Goal: Check status: Check status

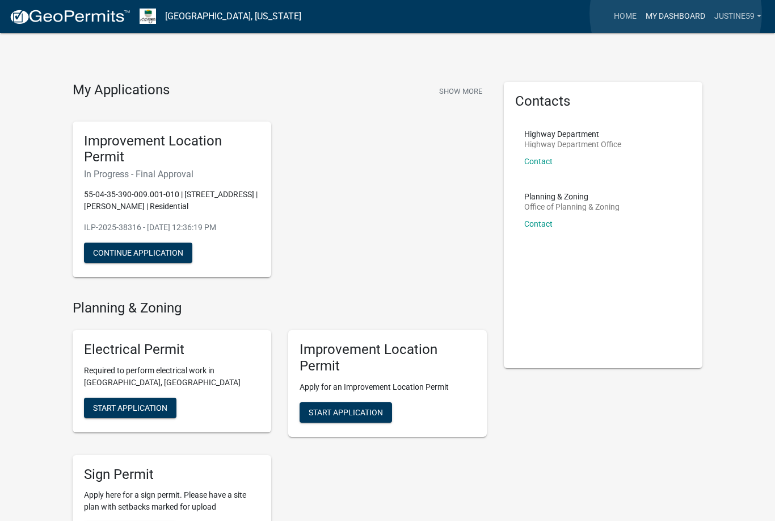
click at [676, 14] on link "My Dashboard" at bounding box center [675, 17] width 69 height 22
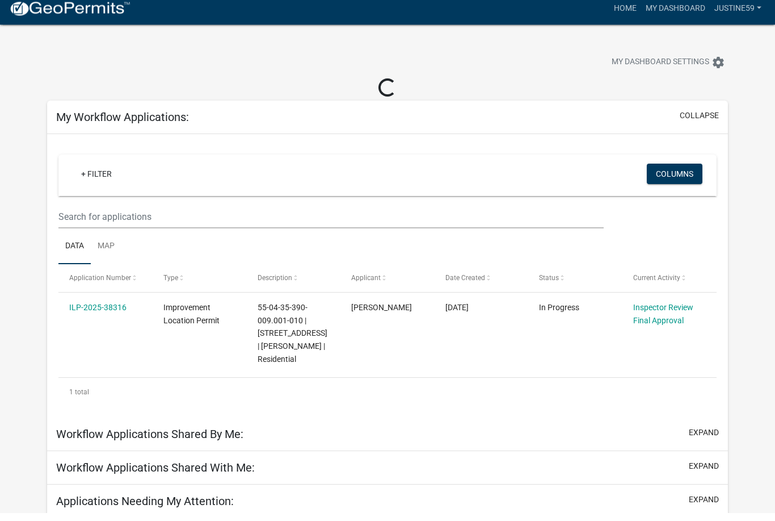
scroll to position [1, 0]
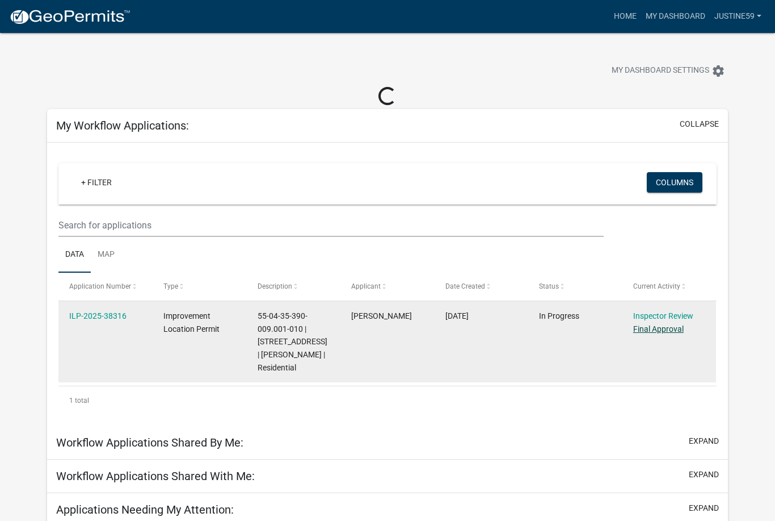
click at [656, 332] on link "Final Approval" at bounding box center [659, 328] width 51 height 9
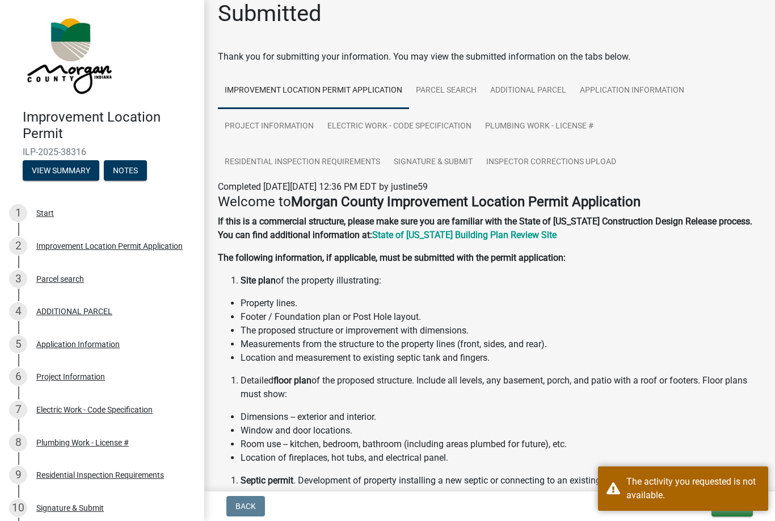
scroll to position [11, 0]
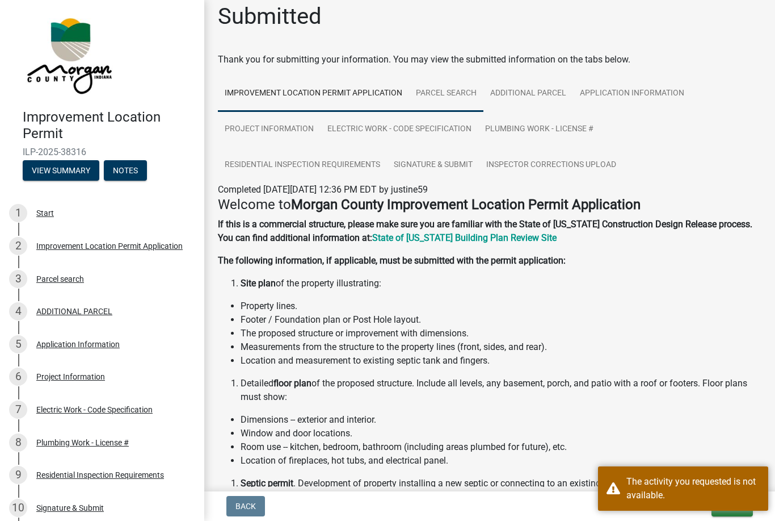
click at [450, 96] on link "Parcel search" at bounding box center [446, 94] width 74 height 36
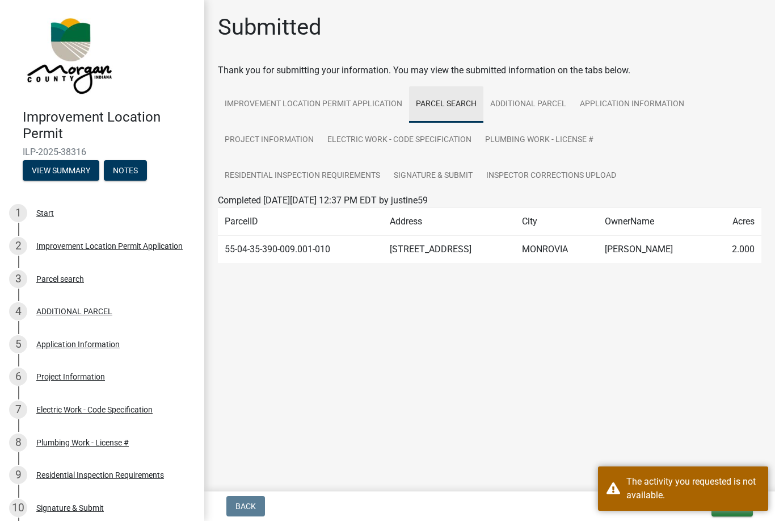
scroll to position [0, 0]
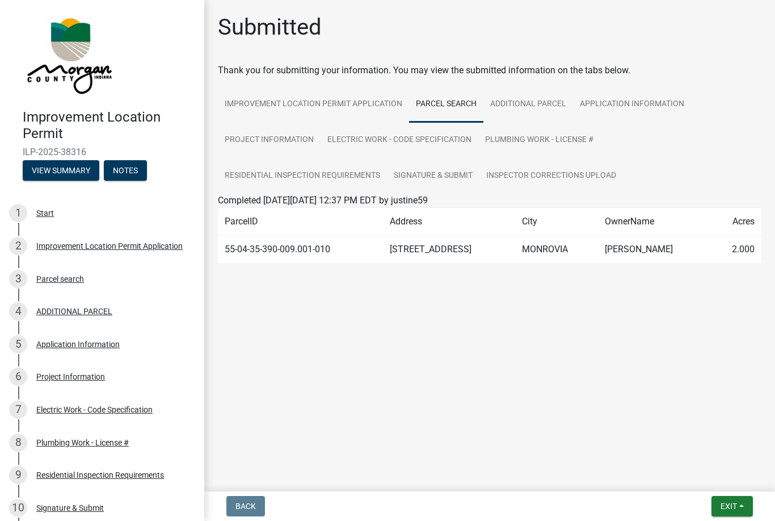
click at [437, 254] on td "[STREET_ADDRESS]" at bounding box center [449, 250] width 132 height 28
click at [598, 257] on td "[PERSON_NAME]" at bounding box center [655, 250] width 114 height 28
click at [551, 110] on link "ADDITIONAL PARCEL" at bounding box center [529, 104] width 90 height 36
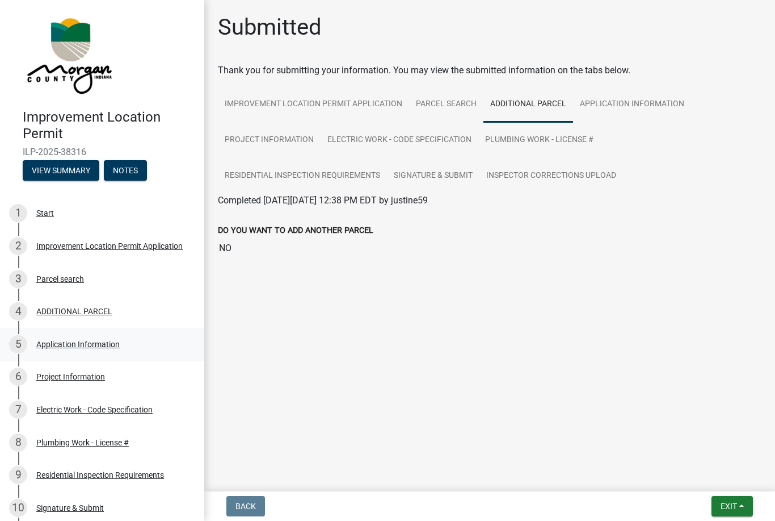
click at [95, 342] on div "Application Information" at bounding box center [77, 344] width 83 height 8
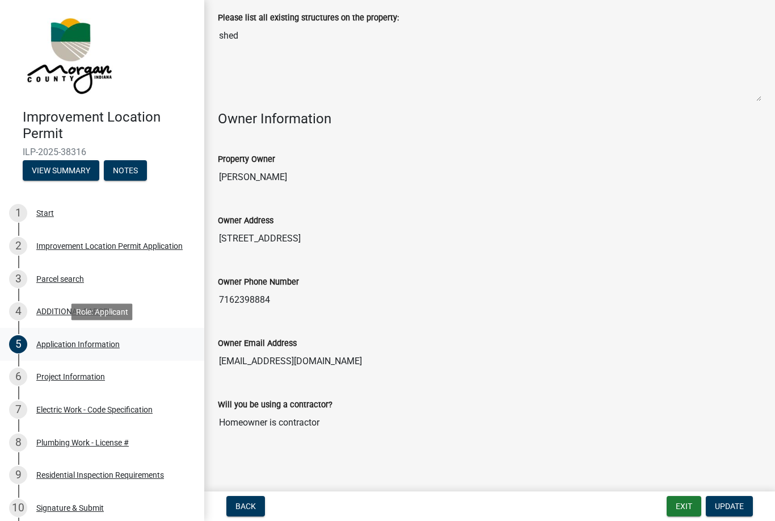
scroll to position [389, 0]
click at [94, 348] on div "5 Application Information" at bounding box center [97, 344] width 177 height 18
click at [99, 381] on div "6 Project Information" at bounding box center [97, 376] width 177 height 18
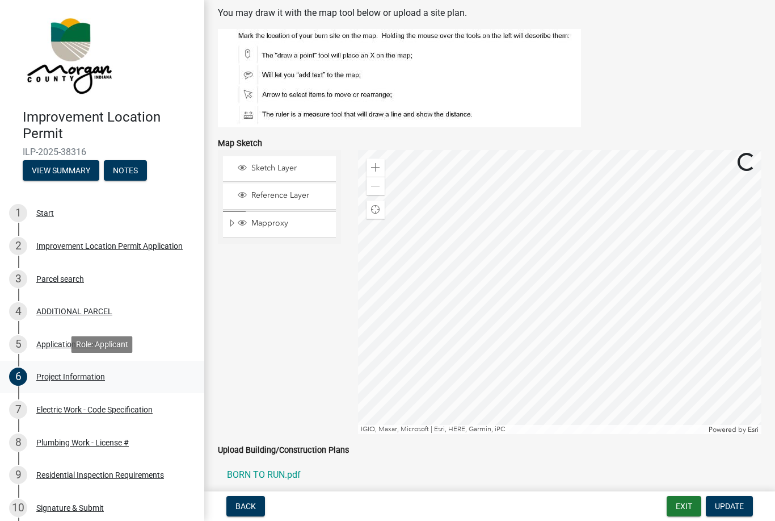
scroll to position [1696, 0]
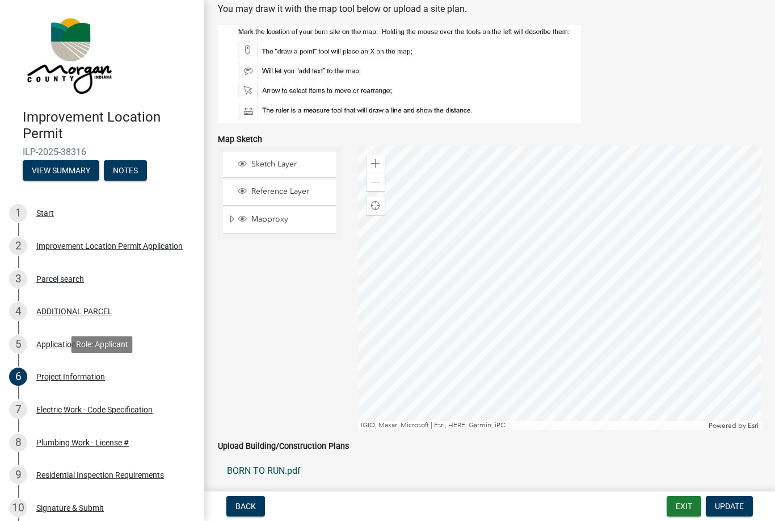
click at [284, 459] on link "BORN TO RUN.pdf" at bounding box center [490, 470] width 544 height 27
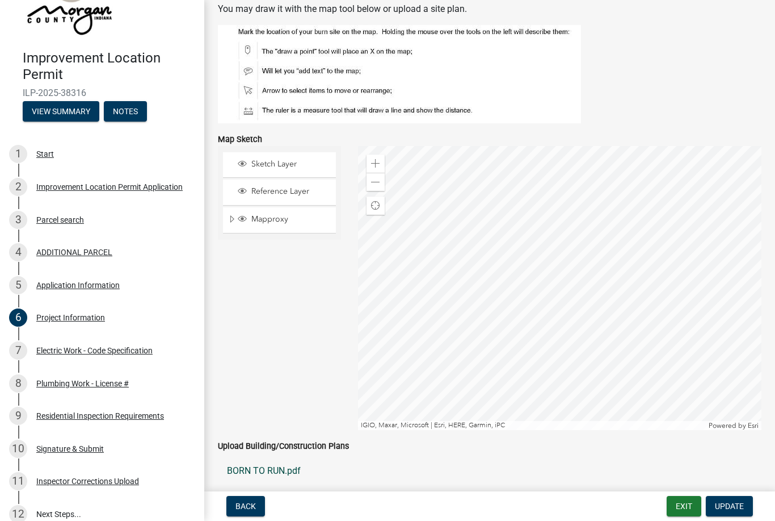
scroll to position [60, 0]
click at [127, 351] on div "Electric Work - Code Specification" at bounding box center [94, 350] width 116 height 8
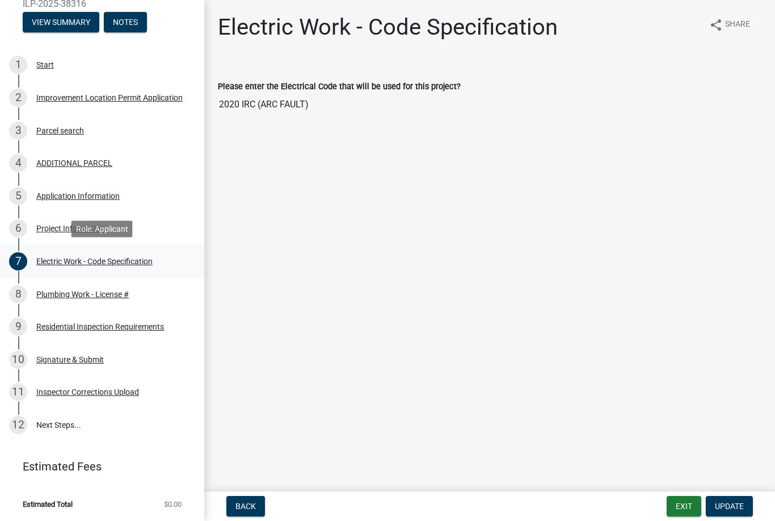
scroll to position [148, 0]
click at [122, 261] on div "Electric Work - Code Specification" at bounding box center [94, 262] width 116 height 8
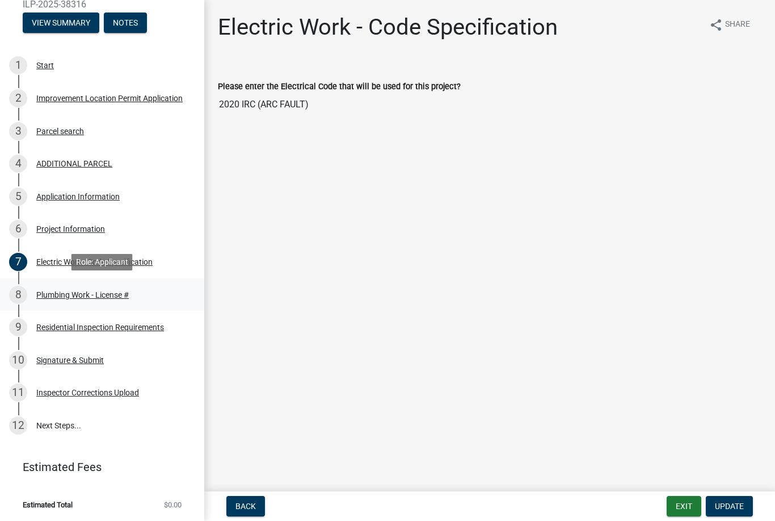
click at [110, 305] on link "8 Plumbing Work - License #" at bounding box center [102, 294] width 204 height 33
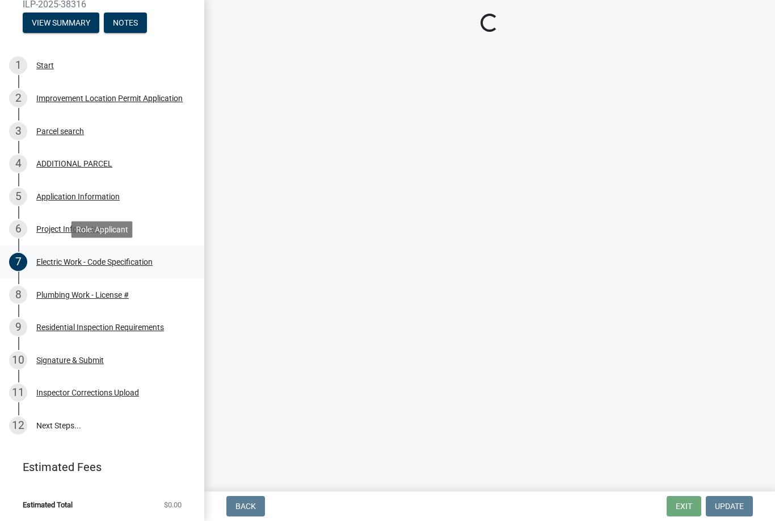
click at [54, 258] on div "Electric Work - Code Specification" at bounding box center [94, 262] width 116 height 8
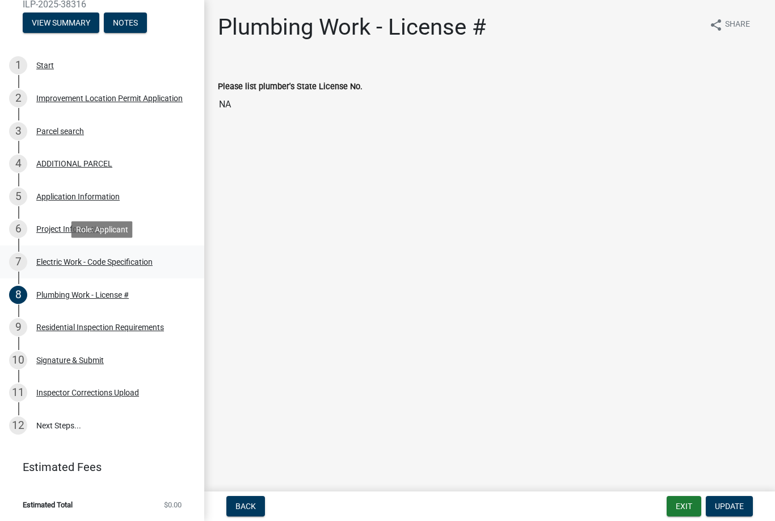
click at [147, 258] on div "Electric Work - Code Specification" at bounding box center [94, 262] width 116 height 8
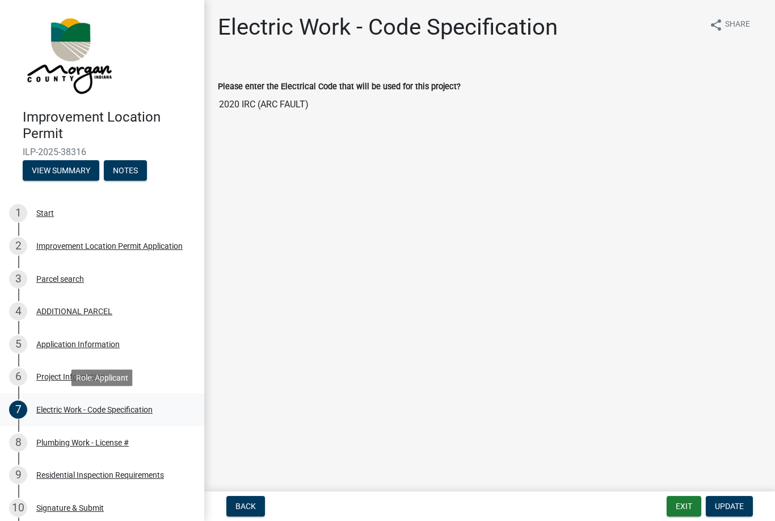
scroll to position [0, 0]
click at [231, 501] on button "Back" at bounding box center [246, 506] width 39 height 20
